Goal: Find contact information: Find contact information

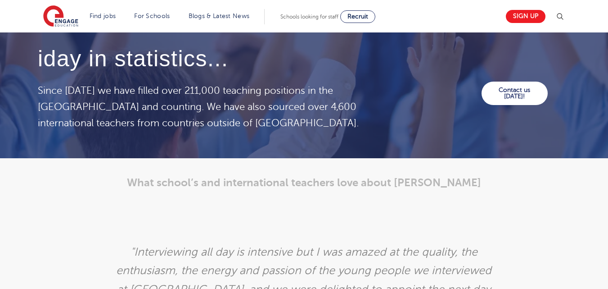
scroll to position [952, 0]
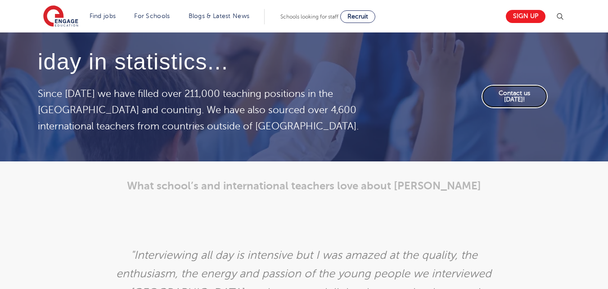
click at [513, 93] on link "Contact us today!" at bounding box center [515, 96] width 66 height 23
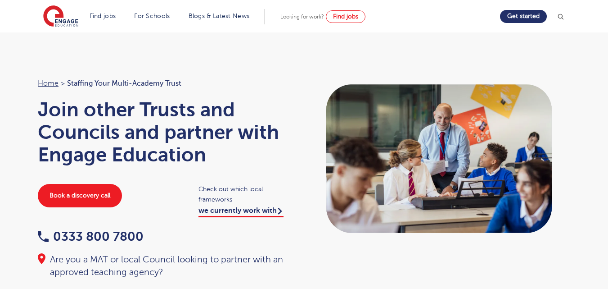
click at [32, 175] on div "Home > Staffing your Multi-Academy Trust Join other Trusts and Councils and par…" at bounding box center [167, 177] width 276 height 201
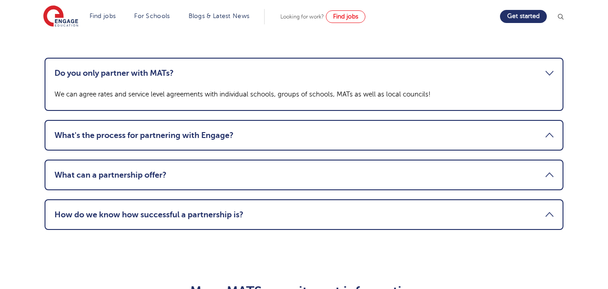
scroll to position [1927, 0]
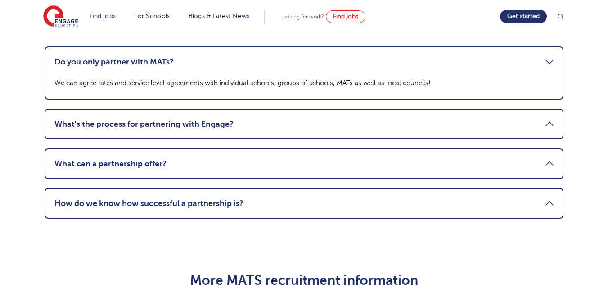
click at [549, 167] on link "What can a partnership offer?" at bounding box center [303, 163] width 499 height 11
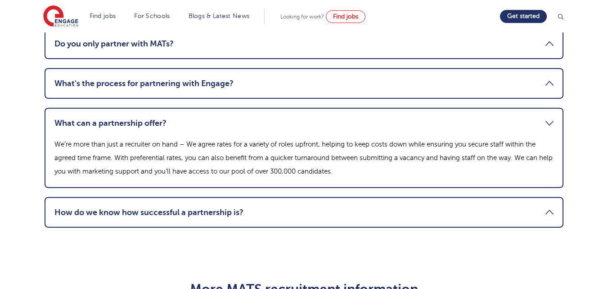
scroll to position [1981, 0]
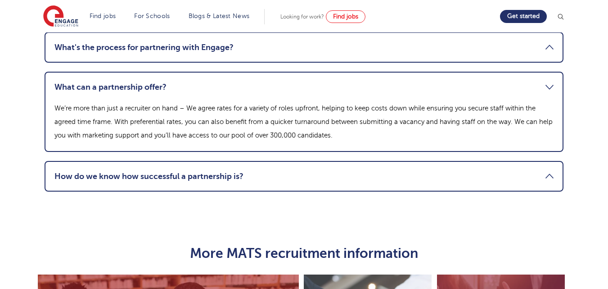
click at [84, 184] on li "How do we know how successful a partnership is? We would likely conduct termly …" at bounding box center [304, 176] width 519 height 31
click at [76, 181] on link "How do we know how successful a partnership is?" at bounding box center [303, 176] width 499 height 11
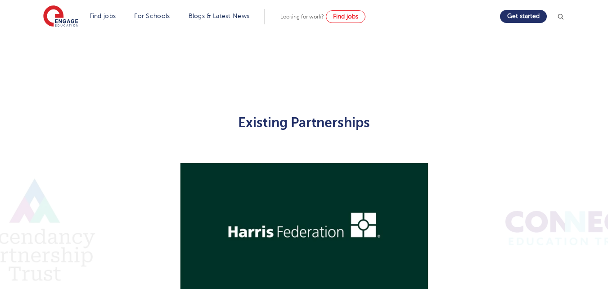
scroll to position [1258, 0]
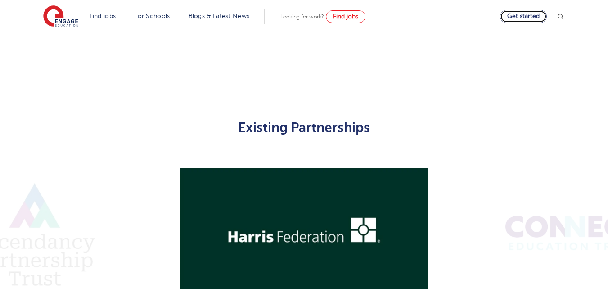
click at [520, 17] on link "Get started" at bounding box center [523, 16] width 47 height 13
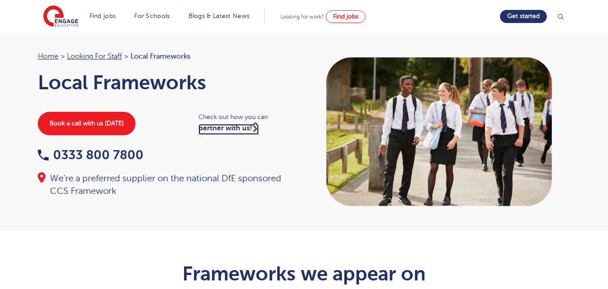
click at [228, 130] on link "partner with us!" at bounding box center [229, 129] width 60 height 11
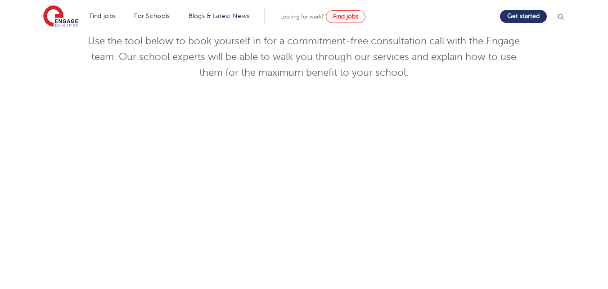
scroll to position [152, 0]
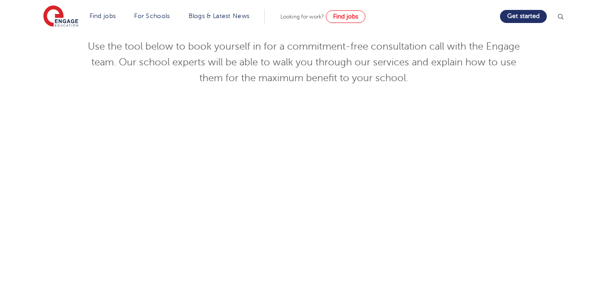
click at [564, 171] on div "Discuss your needs Use the tool below to book yourself in for a commitment-free…" at bounding box center [304, 218] width 546 height 458
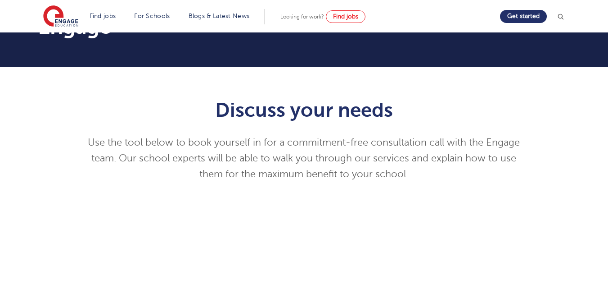
scroll to position [47, 0]
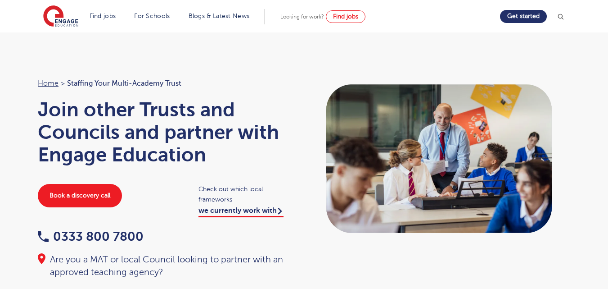
click at [566, 175] on div at bounding box center [442, 158] width 276 height 162
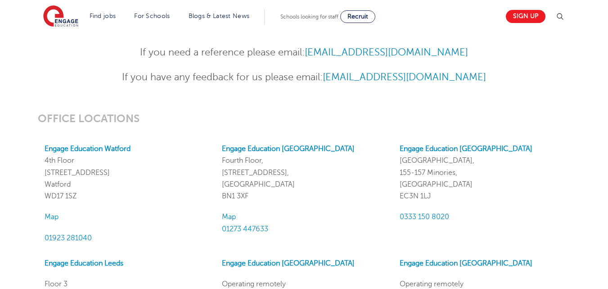
scroll to position [359, 0]
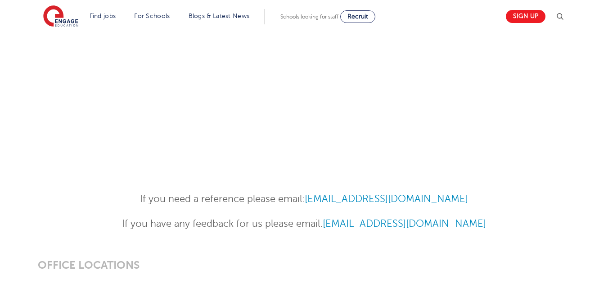
drag, startPoint x: 309, startPoint y: 197, endPoint x: 484, endPoint y: 216, distance: 175.8
click at [484, 216] on div "If you need a reference please email: [EMAIL_ADDRESS][DOMAIN_NAME] If you have …" at bounding box center [304, 211] width 442 height 41
drag, startPoint x: 142, startPoint y: 195, endPoint x: 513, endPoint y: 225, distance: 372.3
click at [513, 225] on div "If you need a reference please email: [EMAIL_ADDRESS][DOMAIN_NAME] If you have …" at bounding box center [304, 211] width 442 height 41
copy div "If you need a reference please email: [EMAIL_ADDRESS][DOMAIN_NAME] If you have …"
